Goal: Check status: Check status

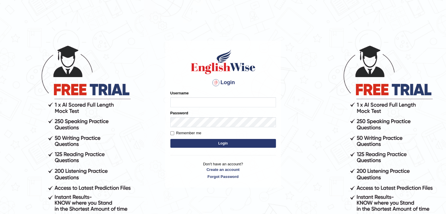
click at [193, 102] on input "Username" at bounding box center [223, 102] width 106 height 10
type input "nipenyogesh"
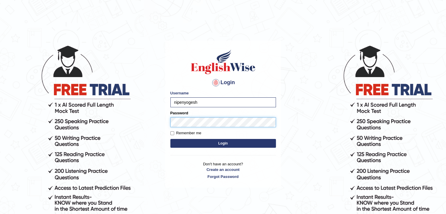
click at [170, 139] on button "Login" at bounding box center [223, 143] width 106 height 9
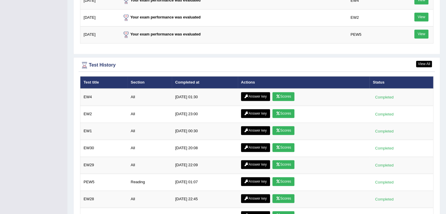
scroll to position [836, 0]
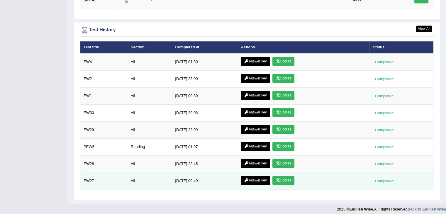
click at [287, 178] on link "Scores" at bounding box center [283, 180] width 22 height 9
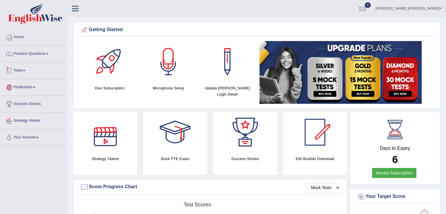
click at [25, 72] on link "Tests" at bounding box center [33, 69] width 67 height 15
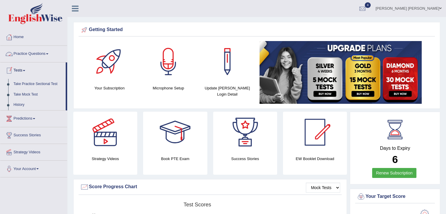
click at [367, 7] on div at bounding box center [362, 8] width 9 height 9
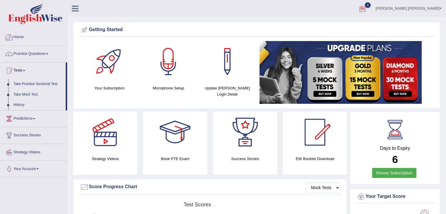
click at [19, 37] on link "Home" at bounding box center [33, 36] width 67 height 15
